Goal: Navigation & Orientation: Find specific page/section

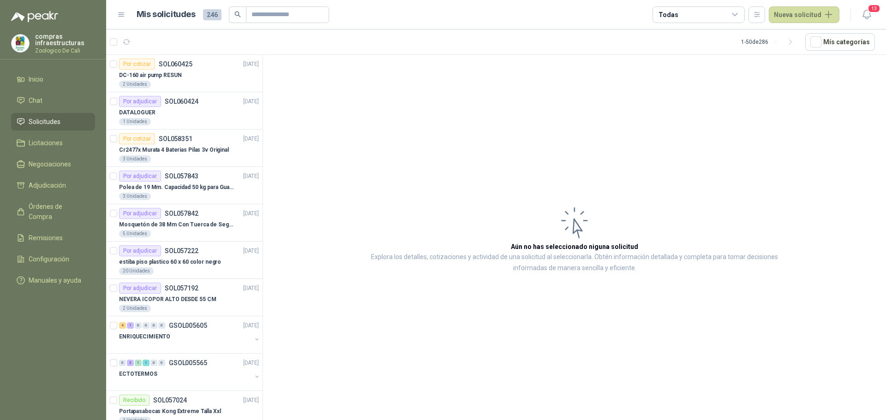
click at [61, 111] on ul "Inicio Chat Solicitudes Licitaciones Negociaciones Adjudicación Órdenes de Comp…" at bounding box center [53, 182] width 106 height 222
click at [51, 96] on li "Chat" at bounding box center [53, 100] width 73 height 10
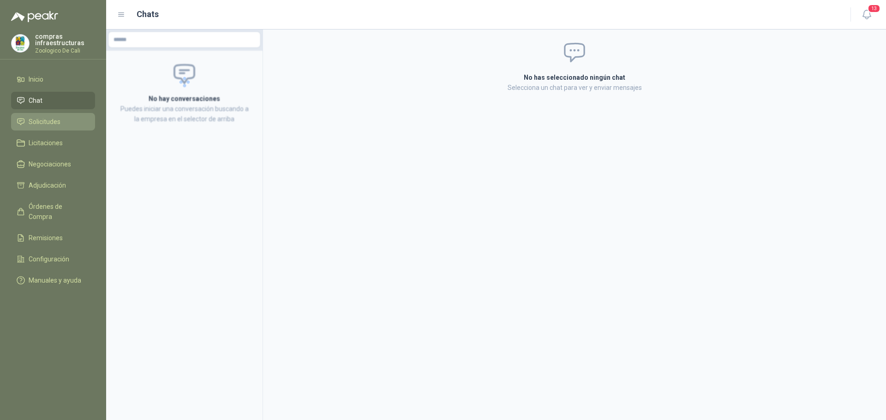
click at [61, 126] on li "Solicitudes" at bounding box center [53, 122] width 73 height 10
